Goal: Transaction & Acquisition: Purchase product/service

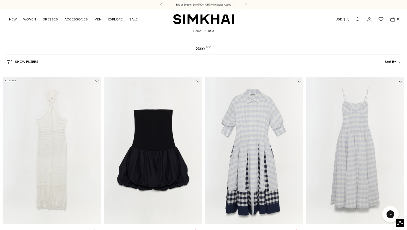
click at [16, 62] on span "Show Filters" at bounding box center [27, 62] width 24 height 4
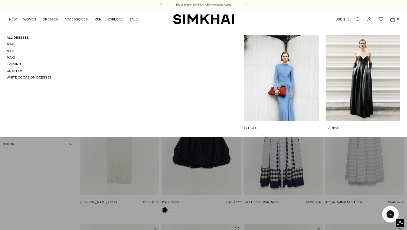
click at [49, 17] on link "DRESSES" at bounding box center [50, 19] width 15 height 12
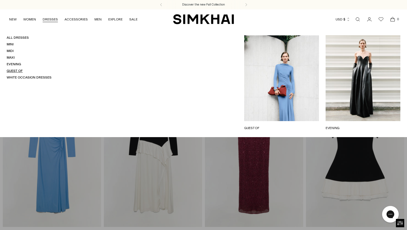
click at [11, 71] on link "Guest Of" at bounding box center [15, 71] width 16 height 4
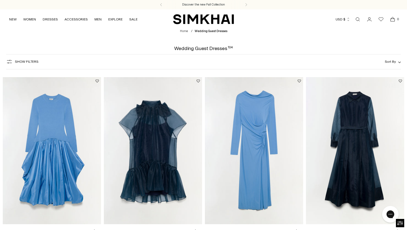
click at [22, 63] on span "Show Filters" at bounding box center [27, 62] width 24 height 4
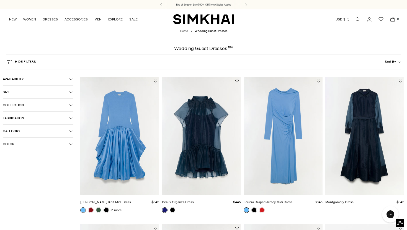
click at [24, 143] on button "Color" at bounding box center [38, 144] width 71 height 13
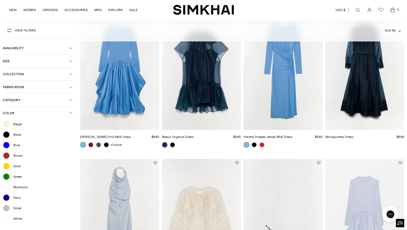
scroll to position [67, 0]
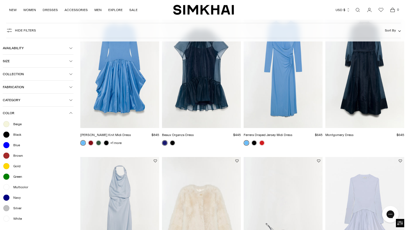
click at [11, 178] on span "Green" at bounding box center [16, 176] width 12 height 5
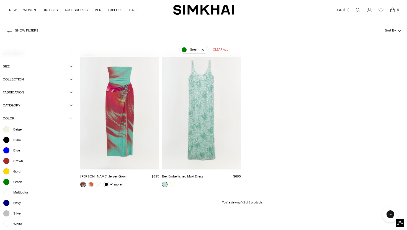
scroll to position [41, 0]
click at [16, 162] on span "Brown" at bounding box center [16, 161] width 13 height 5
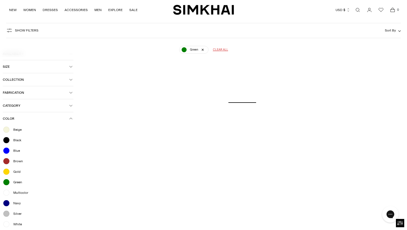
click at [15, 173] on span "Gold" at bounding box center [15, 171] width 11 height 5
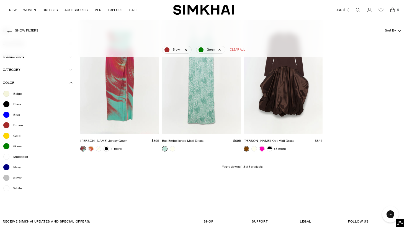
scroll to position [77, 0]
click at [17, 160] on span "Multicolor" at bounding box center [19, 157] width 18 height 5
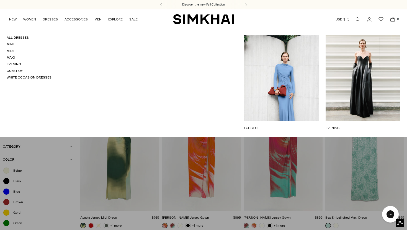
click at [9, 57] on link "Maxi" at bounding box center [11, 58] width 8 height 4
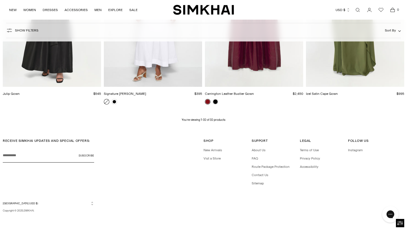
scroll to position [1373, 0]
